Goal: Task Accomplishment & Management: Use online tool/utility

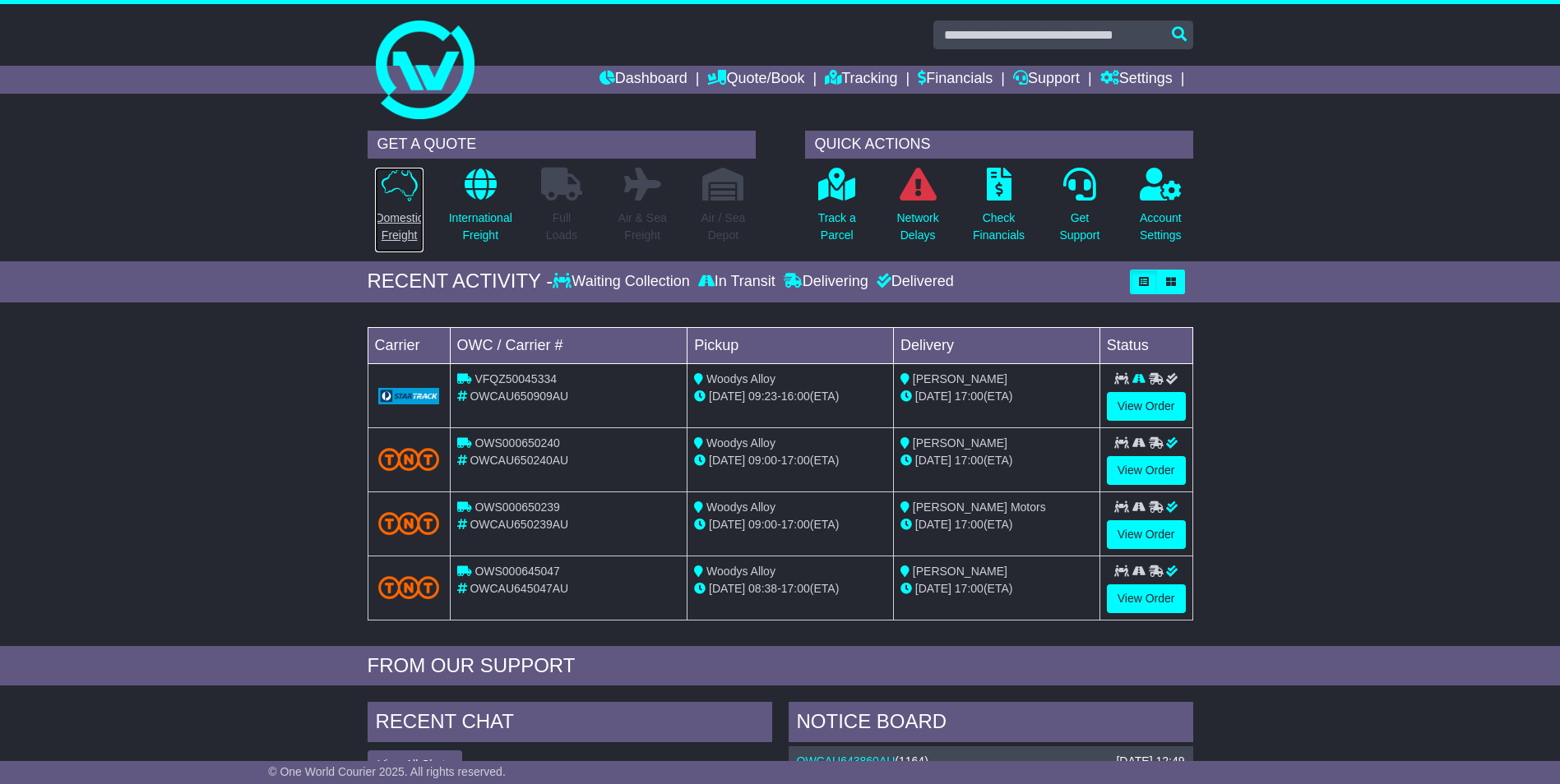
click at [380, 187] on p at bounding box center [399, 184] width 48 height 34
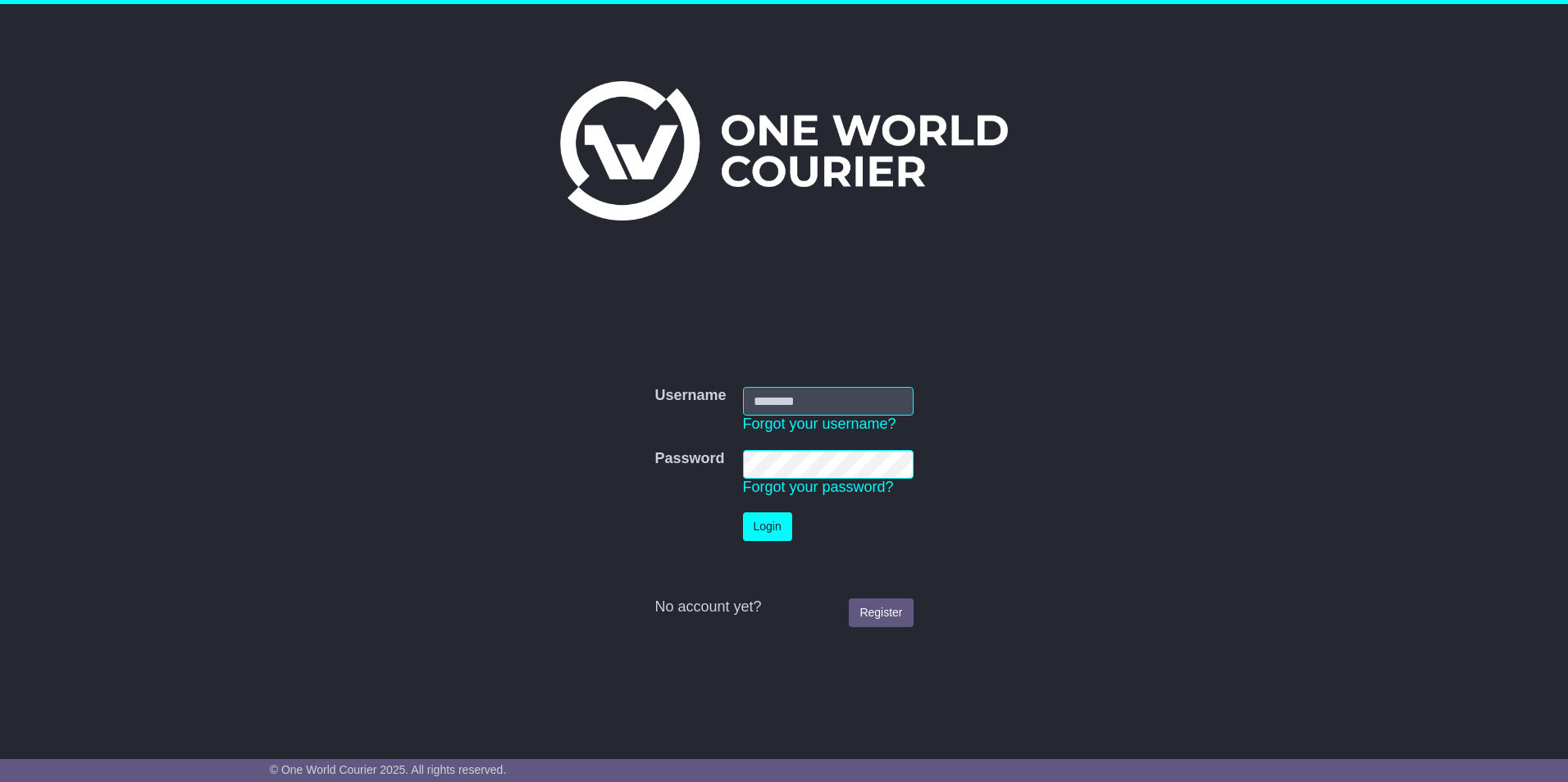
type input "**********"
click at [771, 521] on button "Login" at bounding box center [767, 527] width 49 height 29
